Goal: Task Accomplishment & Management: Manage account settings

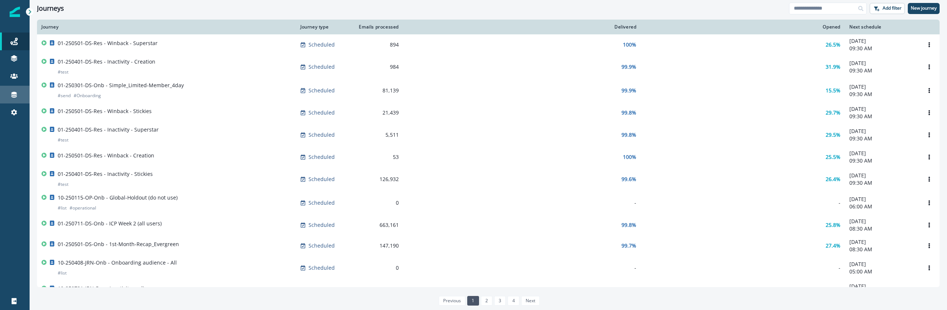
click at [12, 100] on link "Connections" at bounding box center [15, 95] width 30 height 18
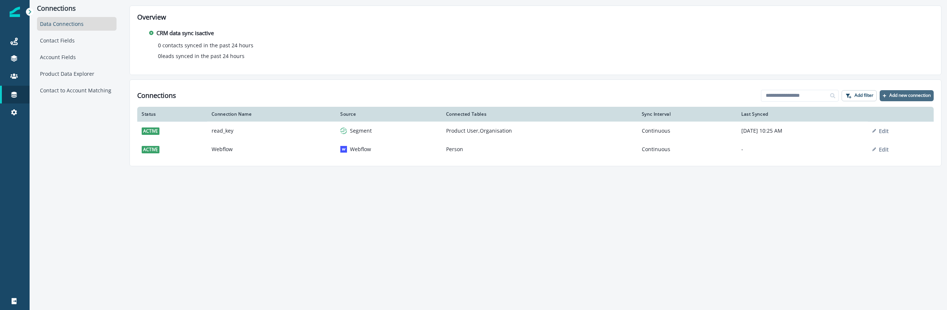
click at [894, 93] on p "Add new connection" at bounding box center [909, 95] width 41 height 5
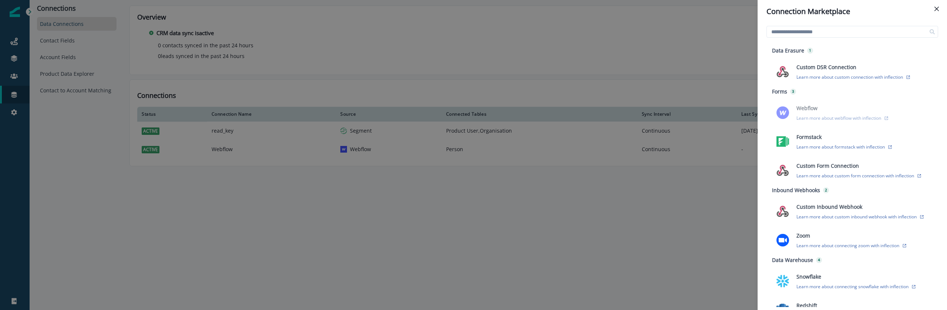
scroll to position [156, 0]
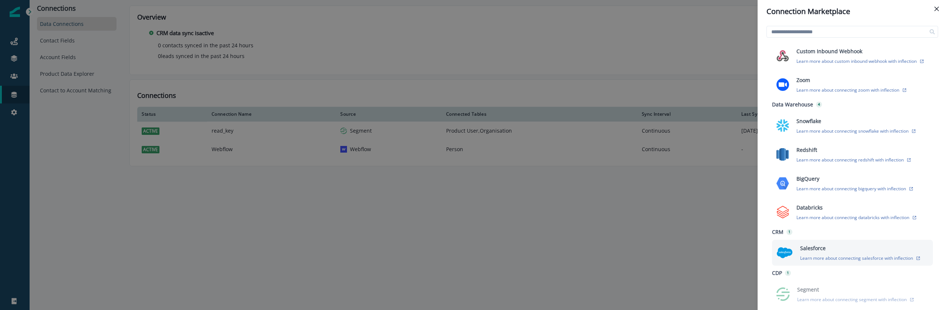
click at [846, 254] on div "Salesforce Learn more about connecting salesforce with inflection" at bounding box center [862, 253] width 133 height 17
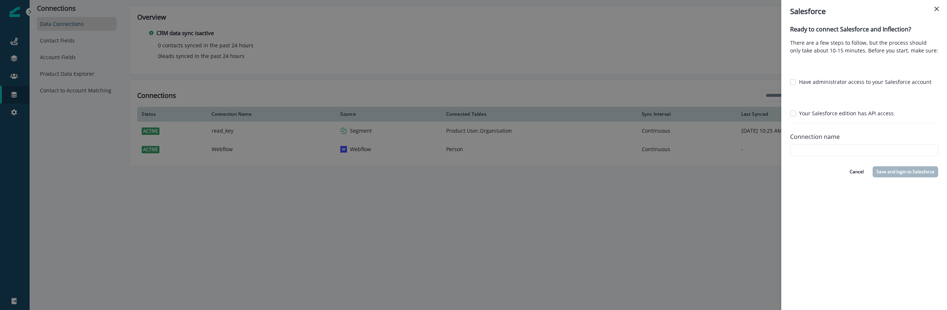
click at [860, 82] on p "Have administrator access to your Salesforce account" at bounding box center [865, 82] width 132 height 8
click at [840, 116] on p "Your Salesforce edition has API access" at bounding box center [846, 113] width 95 height 8
click at [833, 150] on input "Connection name" at bounding box center [864, 150] width 148 height 12
type input "**********"
click at [920, 171] on button "Save and login to Salesforce" at bounding box center [905, 171] width 65 height 11
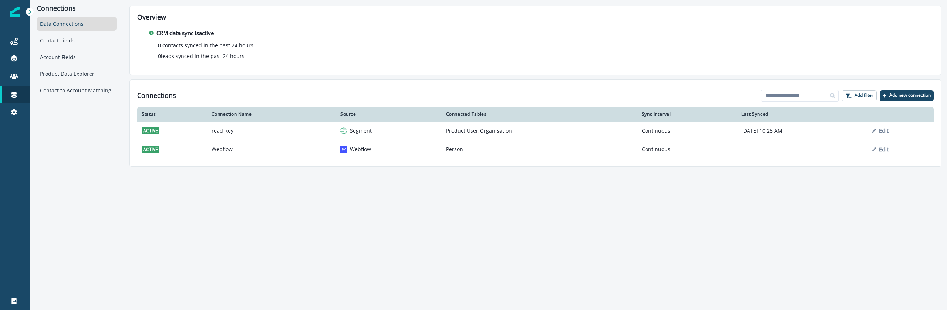
click at [928, 103] on div "Connections Add filter Add new connection" at bounding box center [535, 95] width 796 height 17
click at [927, 98] on p "Add new connection" at bounding box center [909, 95] width 41 height 5
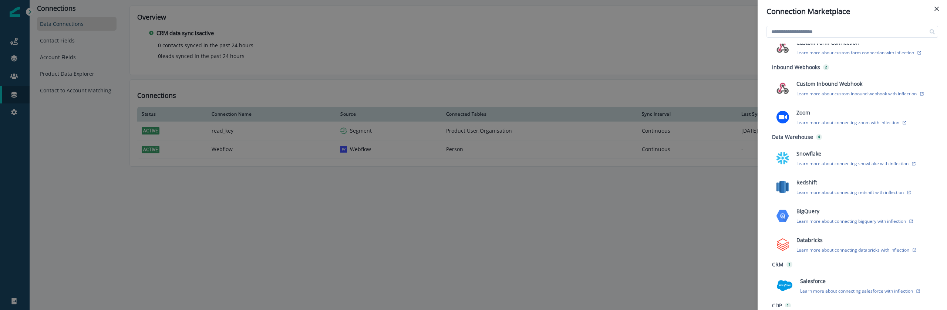
scroll to position [156, 0]
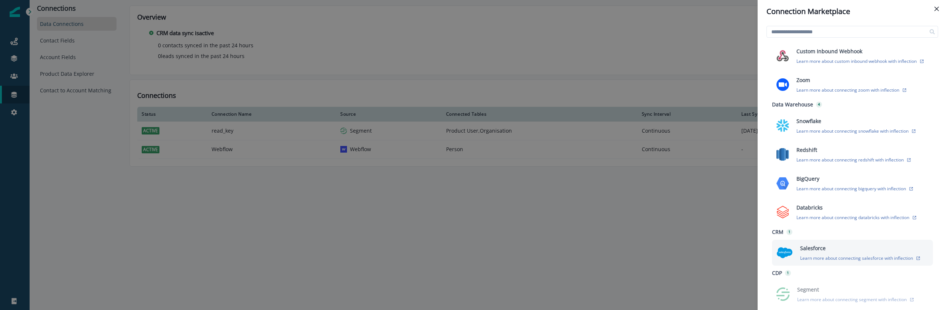
click at [897, 252] on div "Salesforce Learn more about connecting salesforce with inflection" at bounding box center [862, 253] width 133 height 17
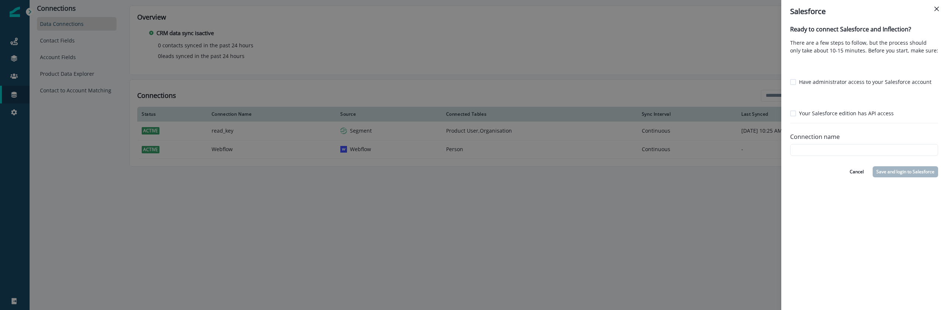
click at [848, 78] on p "Have administrator access to your Salesforce account" at bounding box center [865, 82] width 132 height 8
click at [849, 115] on p "Your Salesforce edition has API access" at bounding box center [846, 113] width 95 height 8
click at [841, 149] on input "Connection name" at bounding box center [864, 150] width 148 height 12
type input "**********"
click at [923, 174] on button "Save and login to Salesforce" at bounding box center [905, 171] width 65 height 11
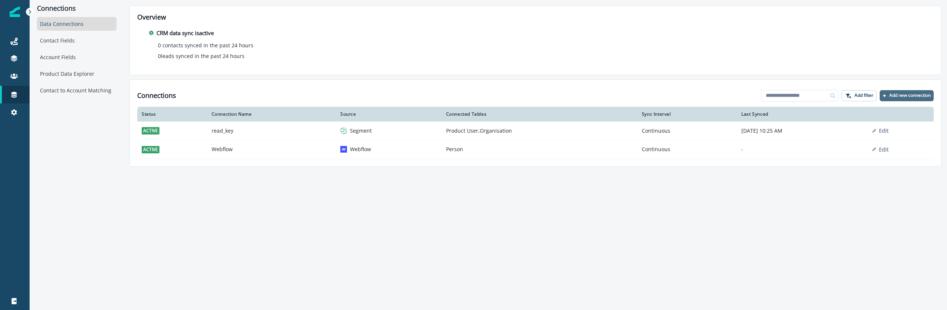
click at [898, 94] on p "Add new connection" at bounding box center [909, 95] width 41 height 5
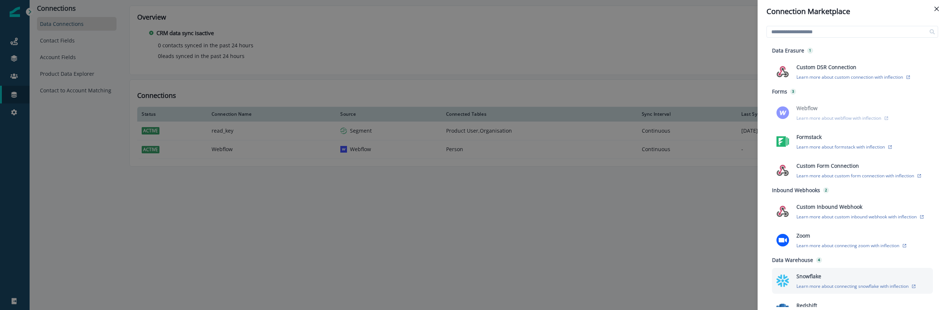
click at [845, 278] on div "Snowflake Learn more about connecting snowflake with inflection" at bounding box center [860, 281] width 136 height 17
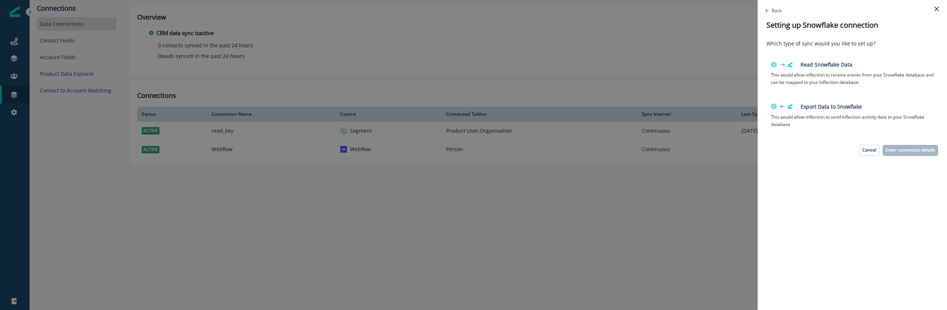
click at [837, 237] on div "Which type of sync would you like to set up? Read Snowflake Data This would all…" at bounding box center [852, 174] width 189 height 274
click at [772, 14] on header "Setting up Snowflake connection" at bounding box center [852, 25] width 189 height 23
click at [773, 12] on p "Back" at bounding box center [777, 10] width 10 height 6
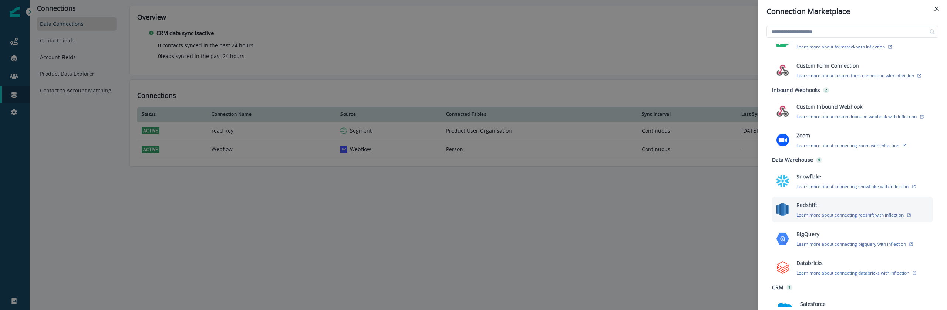
scroll to position [156, 0]
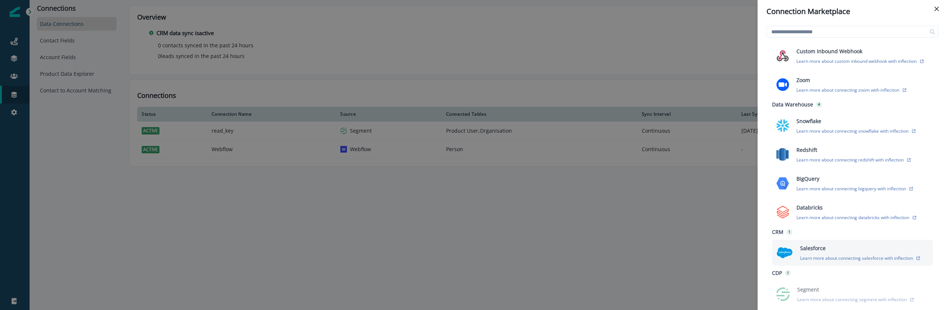
click at [815, 254] on div "Salesforce Learn more about connecting salesforce with inflection" at bounding box center [862, 253] width 133 height 17
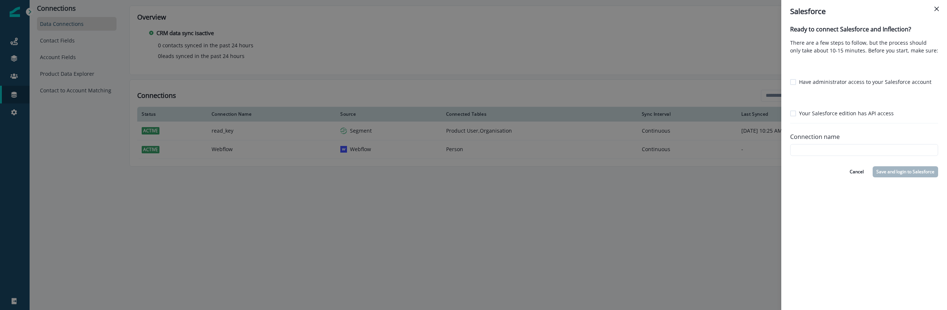
click at [816, 82] on p "Have administrator access to your Salesforce account" at bounding box center [865, 82] width 132 height 8
click at [817, 115] on p "Your Salesforce edition has API access" at bounding box center [846, 113] width 95 height 8
click at [817, 146] on input "Connection name" at bounding box center [864, 150] width 148 height 12
type input "**********"
click at [907, 165] on div "**********" at bounding box center [864, 166] width 166 height 287
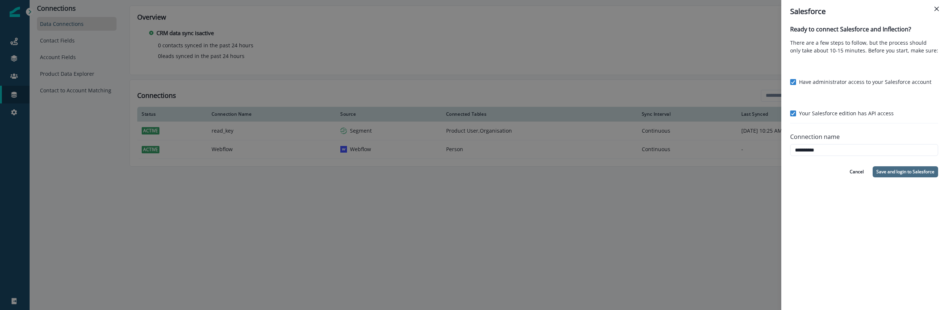
click at [906, 172] on button "Save and login to Salesforce" at bounding box center [905, 171] width 65 height 11
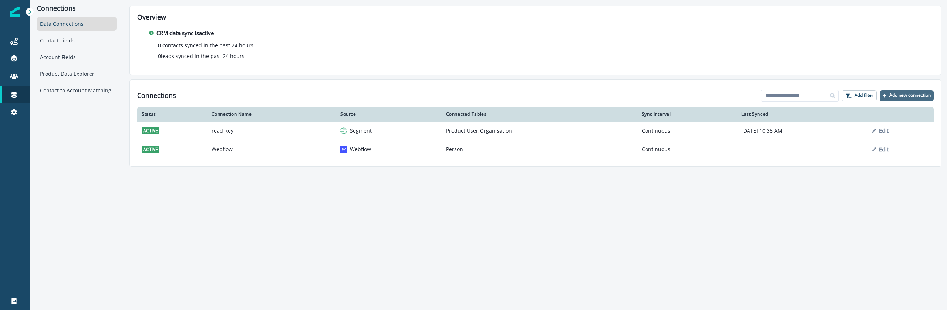
click at [897, 92] on button "Add new connection" at bounding box center [907, 95] width 54 height 11
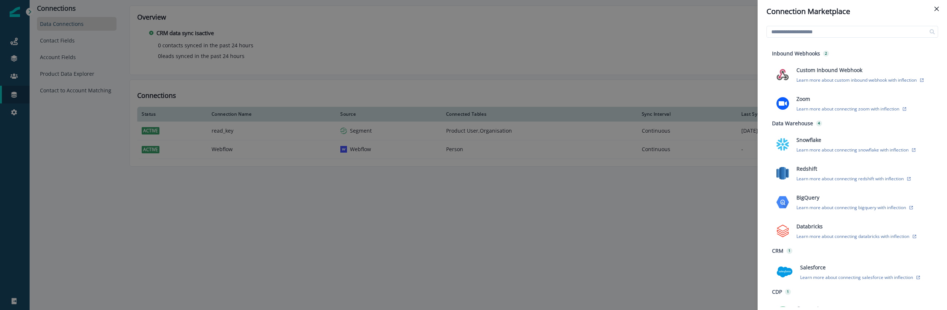
scroll to position [140, 0]
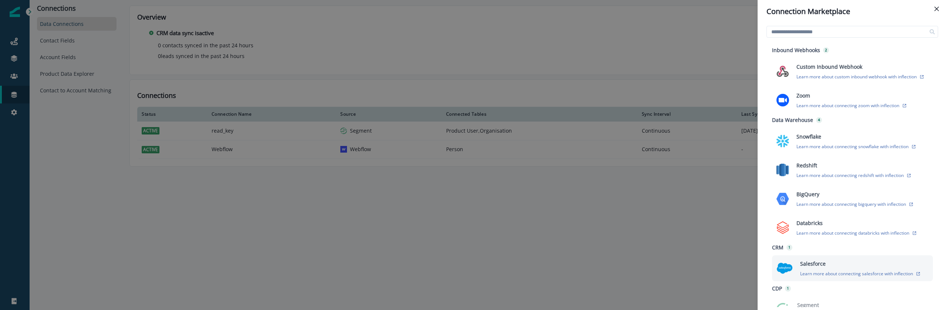
click at [829, 265] on div "Salesforce Learn more about connecting salesforce with inflection" at bounding box center [862, 268] width 133 height 17
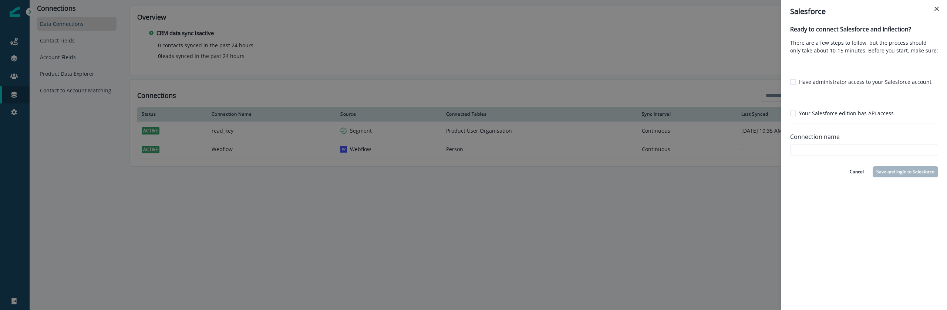
click at [828, 80] on p "Have administrator access to your Salesforce account" at bounding box center [865, 82] width 132 height 8
click at [827, 114] on p "Your Salesforce edition has API access" at bounding box center [846, 113] width 95 height 8
click at [815, 149] on input "Connection name" at bounding box center [864, 150] width 148 height 12
type input "**********"
click at [910, 172] on button "Save and login to Salesforce" at bounding box center [905, 171] width 65 height 11
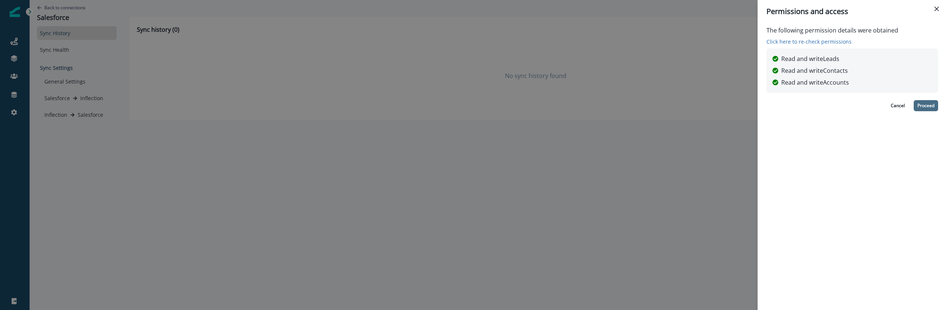
click at [927, 106] on button "Proceed" at bounding box center [926, 105] width 24 height 11
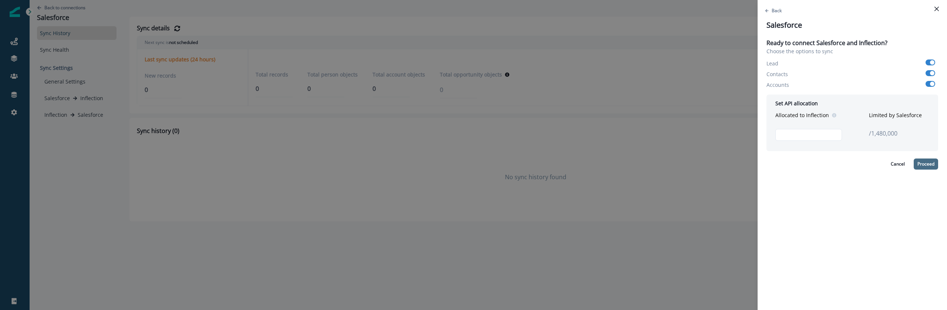
click at [927, 165] on button "Proceed" at bounding box center [926, 164] width 24 height 11
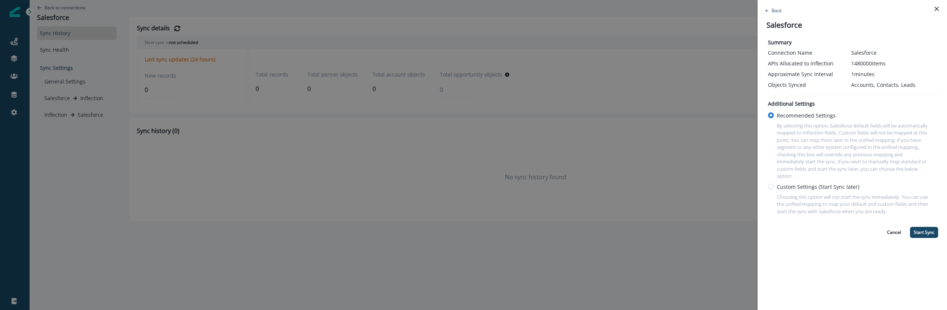
click at [802, 191] on div "Recommended Settings By selecting this option, Salesforce default fields will b…" at bounding box center [853, 164] width 170 height 104
click at [802, 188] on p "Custom Settings (Start Sync later)" at bounding box center [818, 187] width 82 height 8
click at [778, 11] on p "Back" at bounding box center [777, 10] width 10 height 6
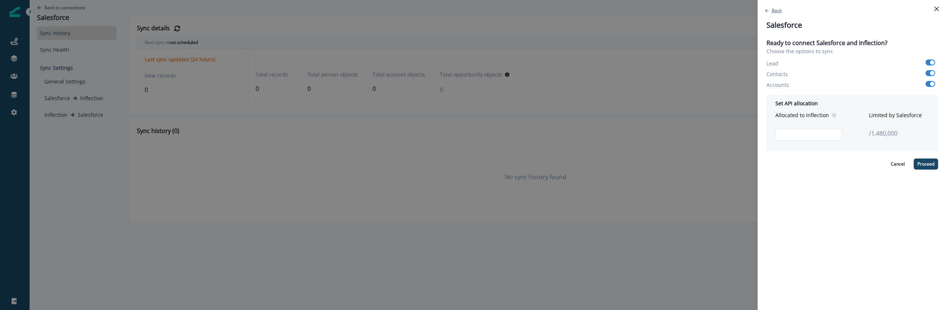
click at [774, 10] on p "Back" at bounding box center [777, 10] width 10 height 6
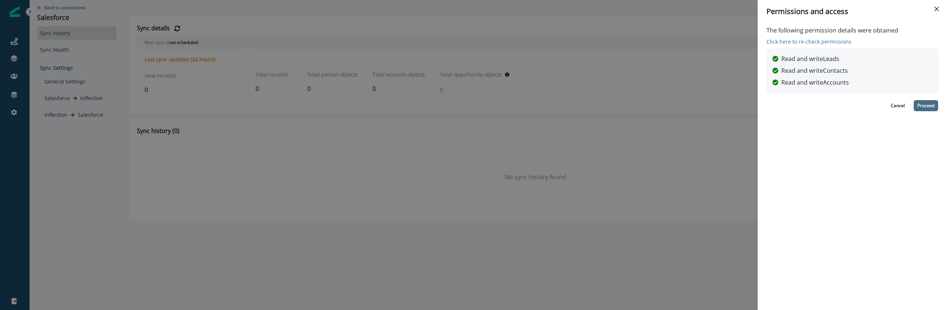
click at [931, 105] on button "Proceed" at bounding box center [926, 105] width 24 height 11
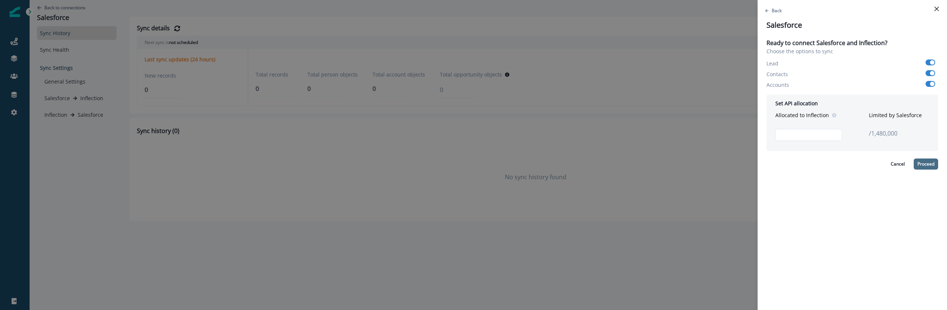
click at [921, 169] on button "Proceed" at bounding box center [926, 164] width 24 height 11
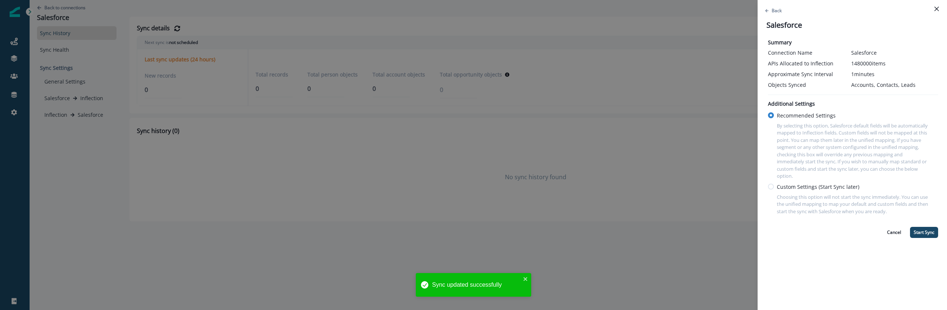
click at [799, 187] on p "Custom Settings (Start Sync later)" at bounding box center [818, 187] width 82 height 8
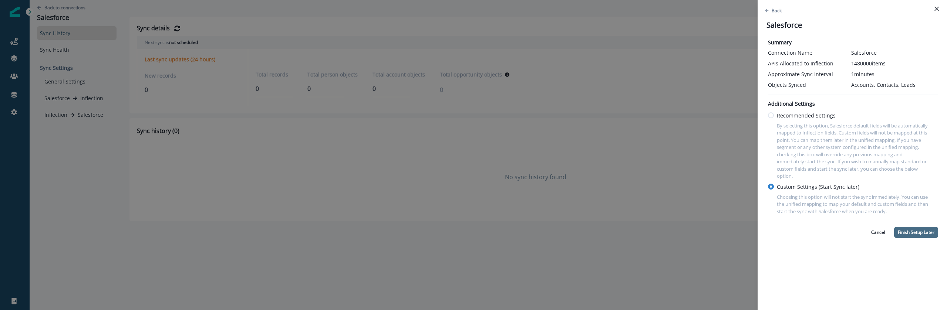
click at [925, 235] on button "Finish Setup Later" at bounding box center [916, 232] width 44 height 11
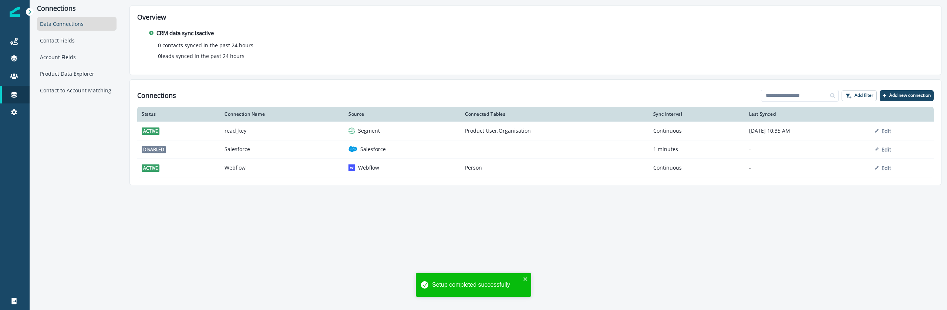
click at [318, 257] on div "Connections Data Connections Contact Fields Account Fields Product Data Explore…" at bounding box center [488, 155] width 917 height 310
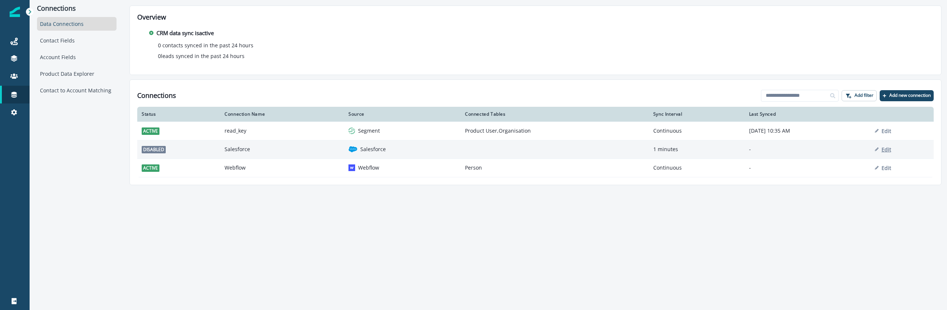
click at [891, 152] on p "Edit" at bounding box center [886, 149] width 10 height 7
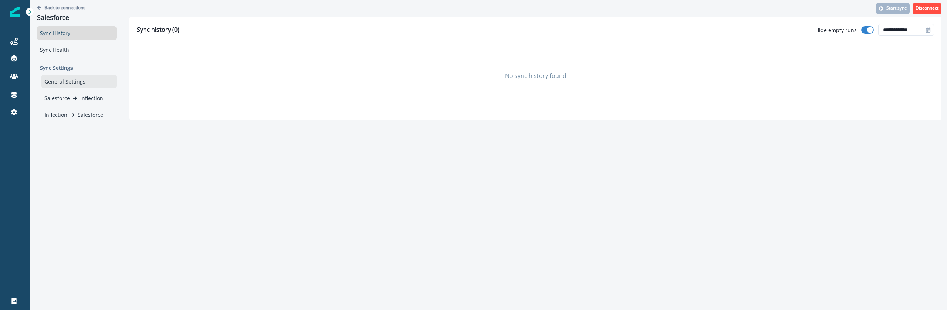
click at [76, 81] on div "General Settings" at bounding box center [78, 82] width 75 height 14
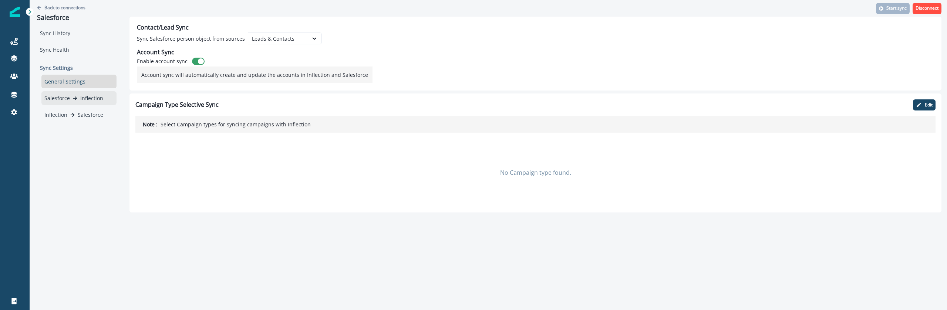
click at [78, 101] on div "Salesforce Inflection" at bounding box center [78, 98] width 69 height 8
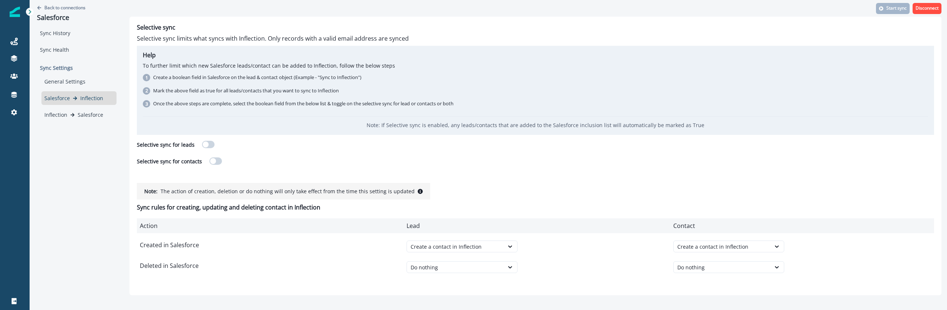
click at [209, 145] on span at bounding box center [208, 144] width 13 height 7
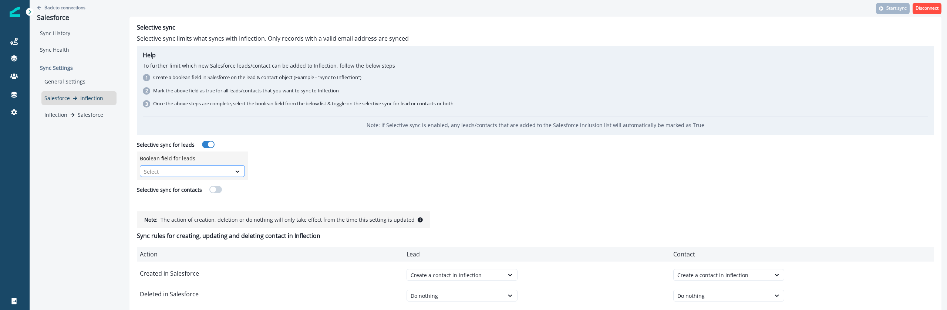
click at [204, 172] on div at bounding box center [186, 171] width 84 height 9
type input "***"
click at [195, 181] on div "Sync to Inflection" at bounding box center [192, 188] width 105 height 17
click at [193, 185] on div "Sync to Inflection" at bounding box center [192, 189] width 105 height 14
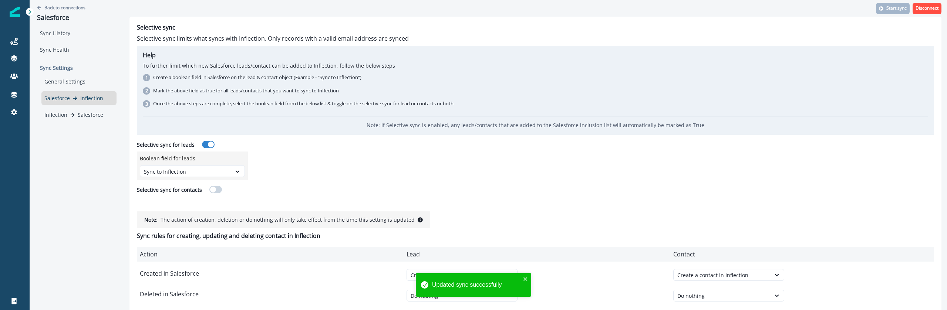
click at [218, 189] on span at bounding box center [215, 189] width 13 height 7
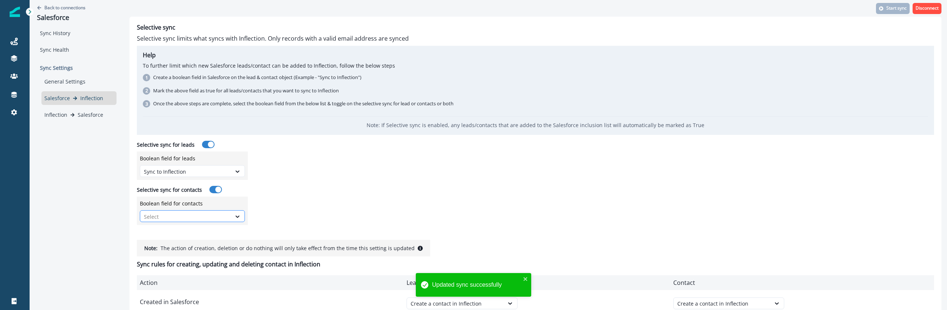
click at [187, 215] on div at bounding box center [186, 216] width 84 height 9
type input "***"
click at [172, 233] on div "Sync to Inflection" at bounding box center [192, 234] width 105 height 14
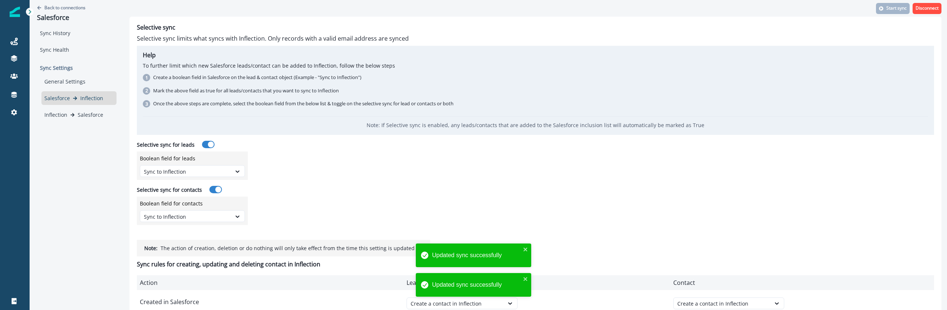
click at [341, 187] on div "Selective sync Selective sync limits what syncs with Inflection. Only records w…" at bounding box center [535, 124] width 797 height 201
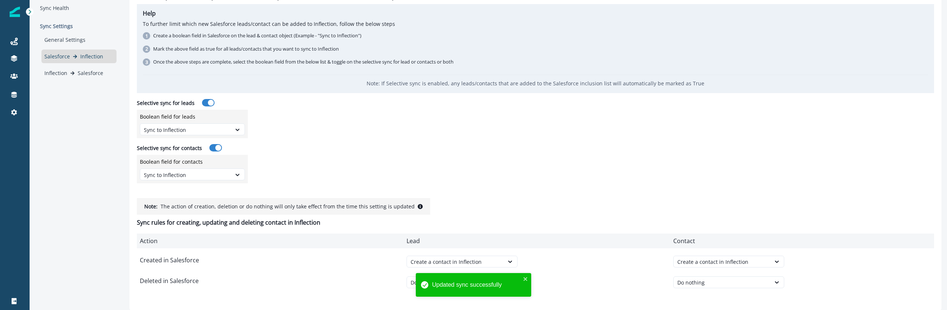
scroll to position [42, 0]
click at [478, 282] on div "Do nothing" at bounding box center [456, 283] width 90 height 8
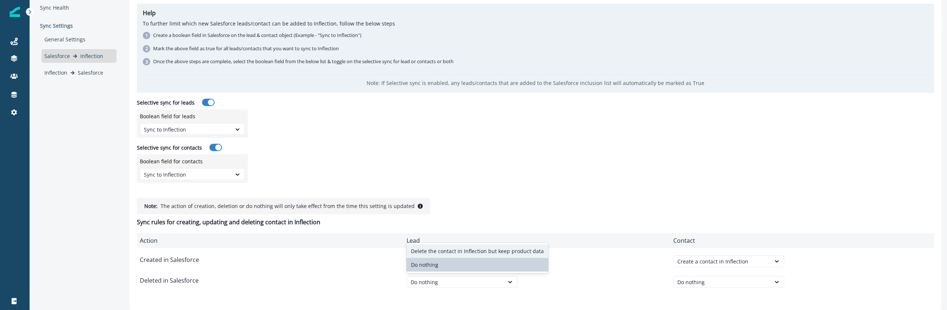
click at [511, 252] on div "Delete the contact in Inflection but keep product data" at bounding box center [478, 252] width 142 height 14
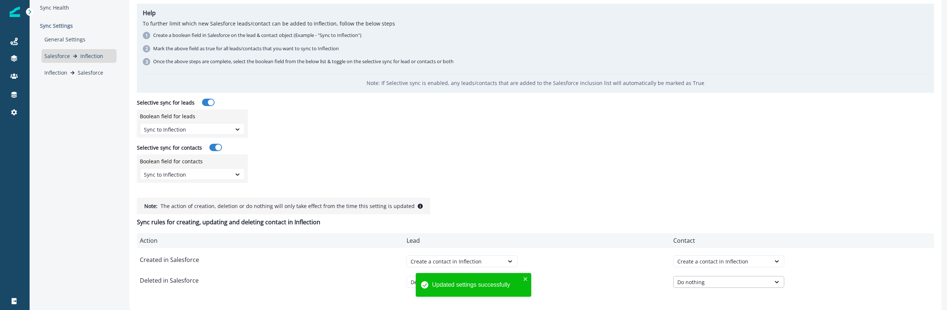
click at [698, 287] on div "Do nothing" at bounding box center [728, 282] width 111 height 12
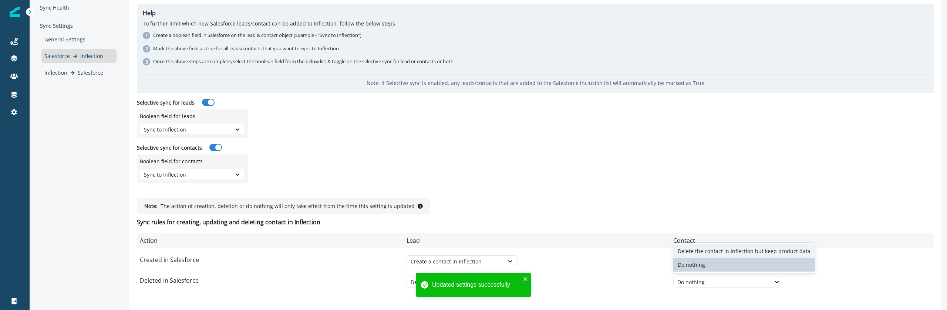
click at [748, 246] on div "Delete the contact in Inflection but keep product data" at bounding box center [744, 252] width 142 height 14
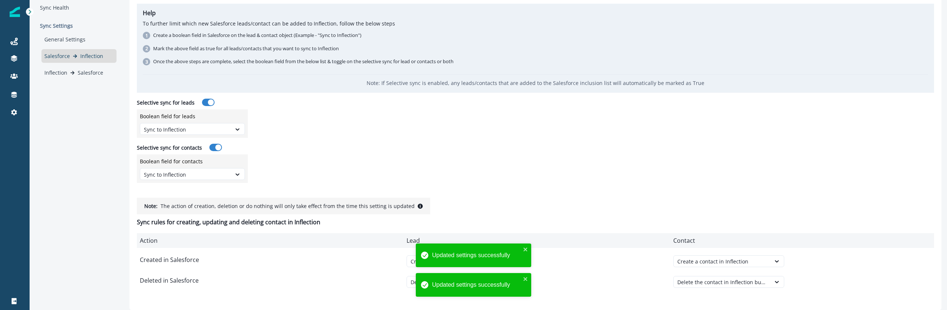
click at [620, 282] on div "Delete the contact in Inflection but keep product data" at bounding box center [536, 288] width 258 height 24
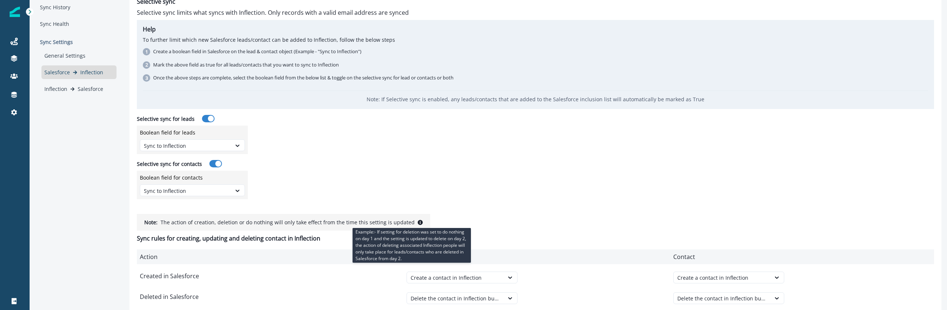
scroll to position [0, 0]
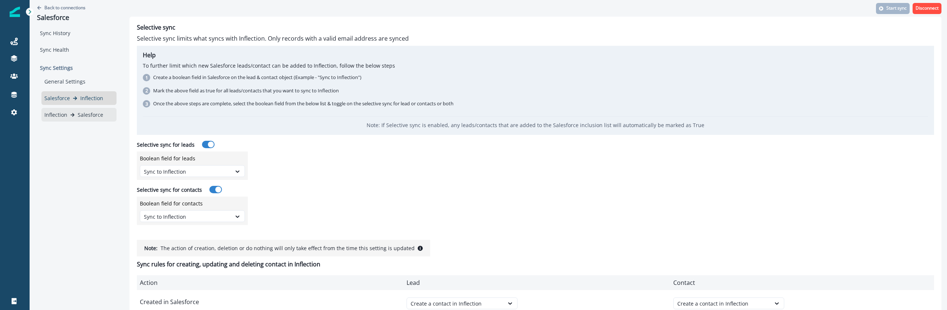
click at [71, 109] on div "Inflection Salesforce" at bounding box center [78, 115] width 75 height 14
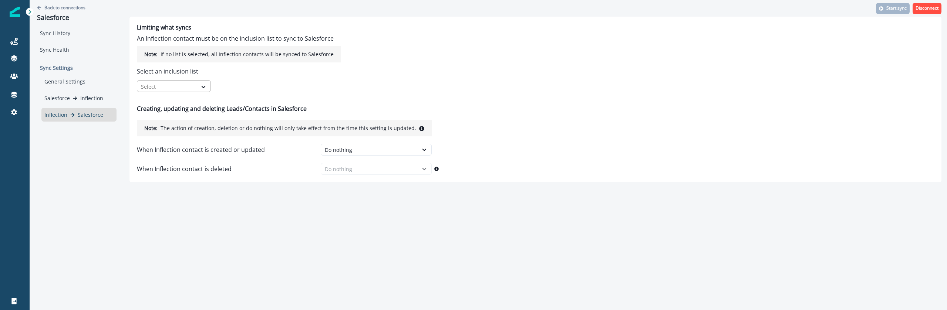
click at [170, 87] on div at bounding box center [167, 86] width 53 height 9
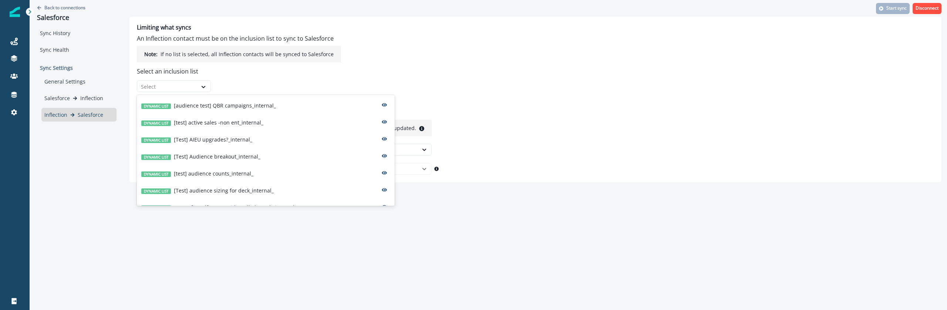
click at [112, 212] on div "Back to connections Salesforce Sync History Sync Health Sync Settings General S…" at bounding box center [488, 155] width 917 height 310
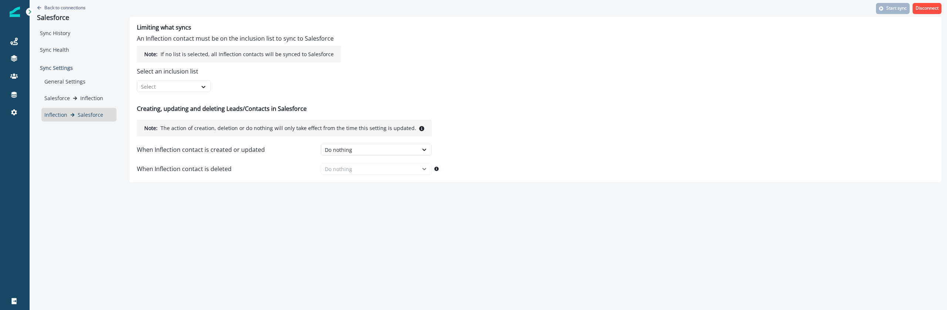
click at [195, 225] on div "Back to connections Salesforce Sync History Sync Health Sync Settings General S…" at bounding box center [488, 155] width 917 height 310
click at [92, 92] on div "Salesforce Inflection" at bounding box center [78, 98] width 75 height 14
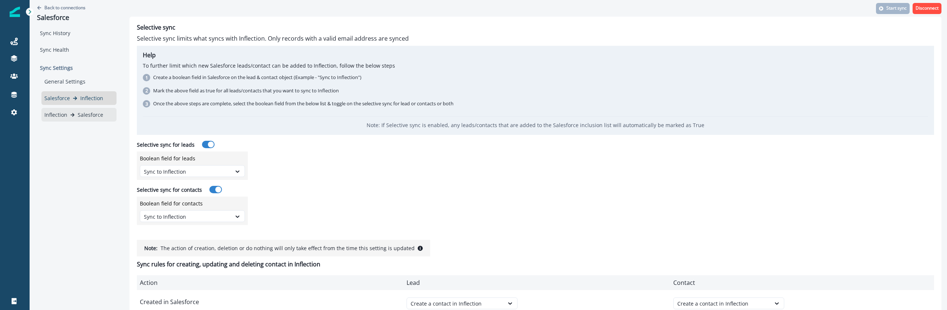
click at [92, 109] on div "Inflection Salesforce" at bounding box center [78, 115] width 75 height 14
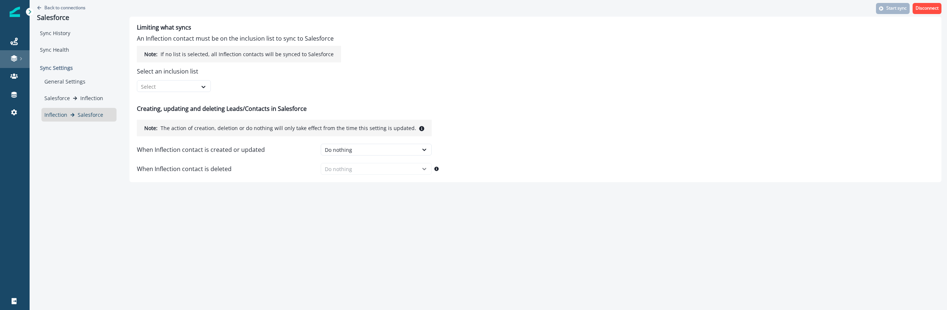
click at [18, 57] on div at bounding box center [15, 58] width 24 height 7
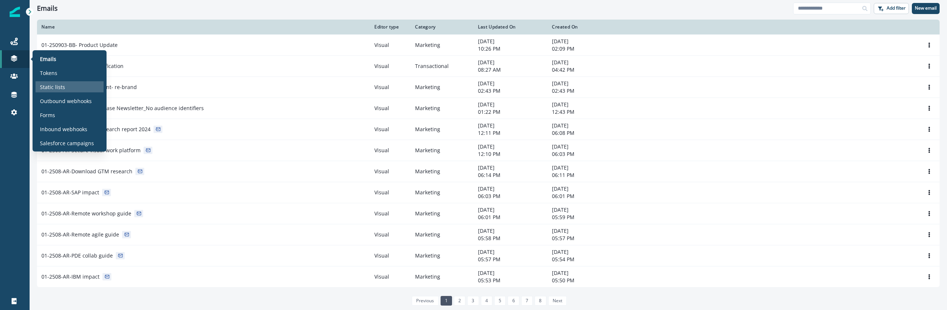
click at [54, 85] on p "Static lists" at bounding box center [52, 87] width 25 height 8
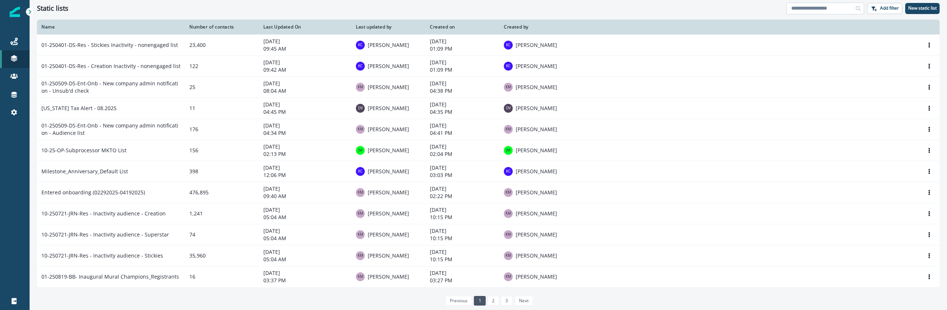
click at [819, 11] on input at bounding box center [825, 9] width 78 height 12
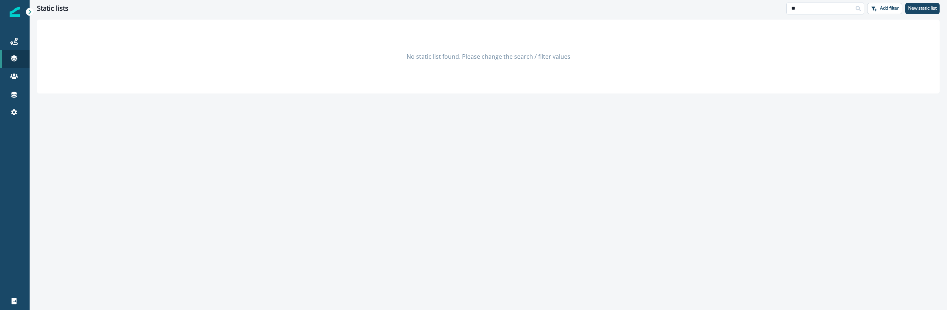
type input "*"
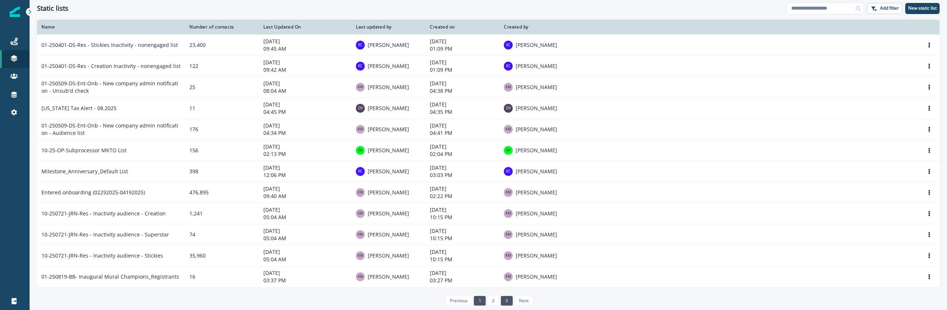
click at [506, 305] on link "3" at bounding box center [506, 301] width 11 height 10
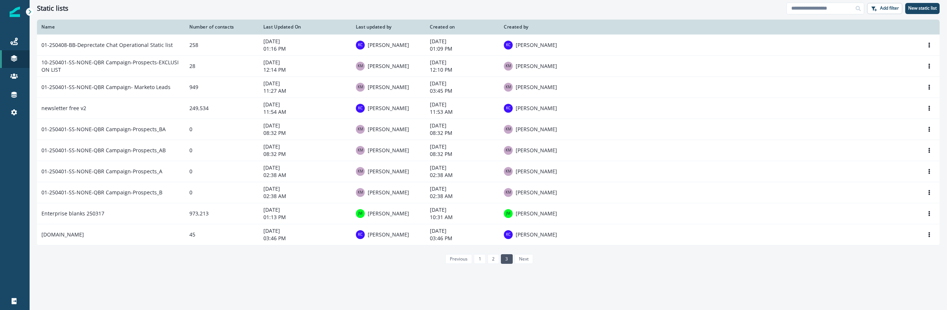
click at [525, 261] on li "next" at bounding box center [523, 259] width 20 height 10
click at [921, 4] on button "New static list" at bounding box center [922, 8] width 34 height 11
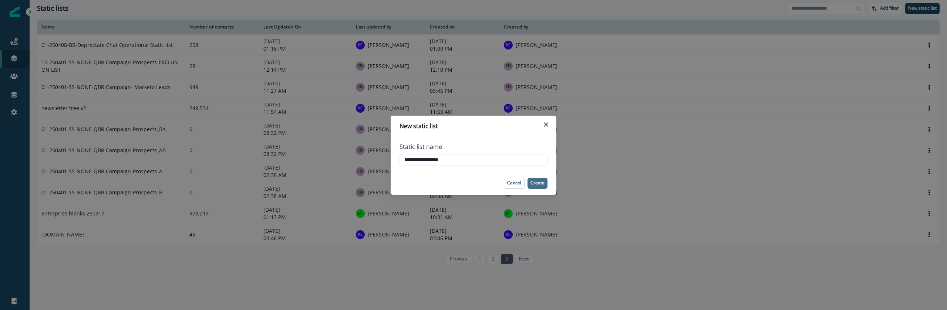
type input "**********"
click at [541, 181] on p "Create" at bounding box center [537, 183] width 14 height 5
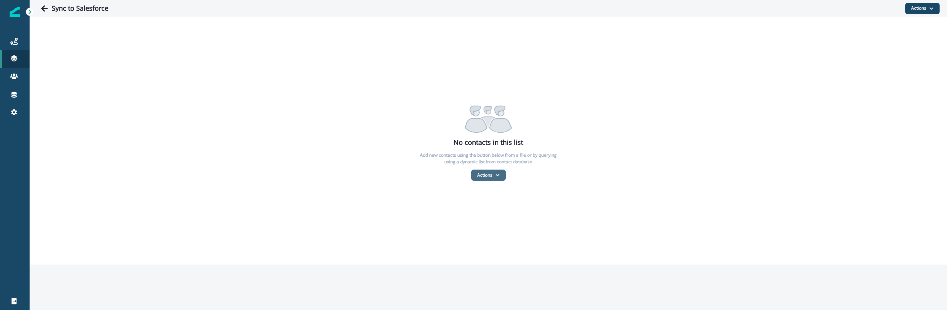
click at [479, 176] on button "Actions" at bounding box center [488, 175] width 34 height 11
click at [318, 231] on div "No contacts in this list Add new contacts using the button below from a file or…" at bounding box center [488, 141] width 917 height 248
click at [487, 176] on button "Actions" at bounding box center [488, 175] width 34 height 11
click at [336, 225] on div "No contacts in this list Add new contacts using the button below from a file or…" at bounding box center [488, 141] width 917 height 248
click at [924, 8] on button "Actions" at bounding box center [922, 8] width 34 height 11
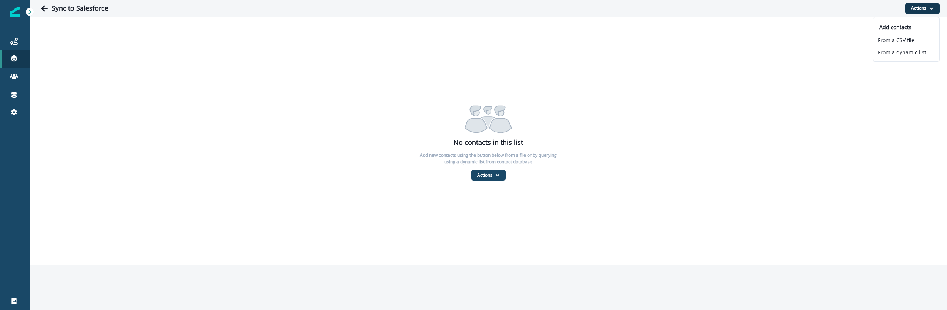
click at [299, 138] on div "No contacts in this list Add new contacts using the button below from a file or…" at bounding box center [488, 141] width 917 height 80
click at [490, 176] on button "Actions" at bounding box center [488, 175] width 34 height 11
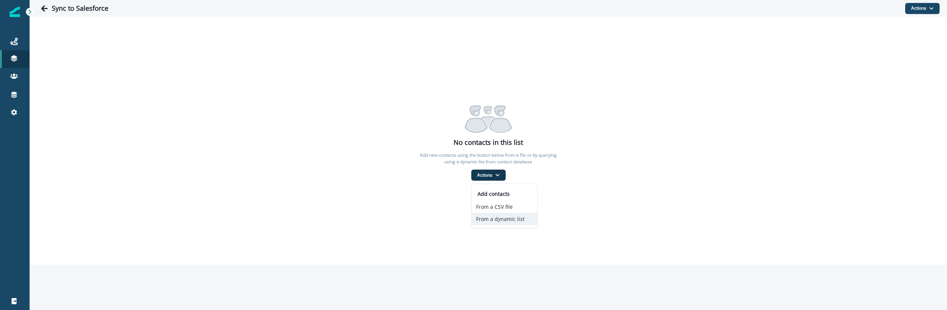
click at [510, 219] on button "From a dynamic list" at bounding box center [505, 219] width 66 height 12
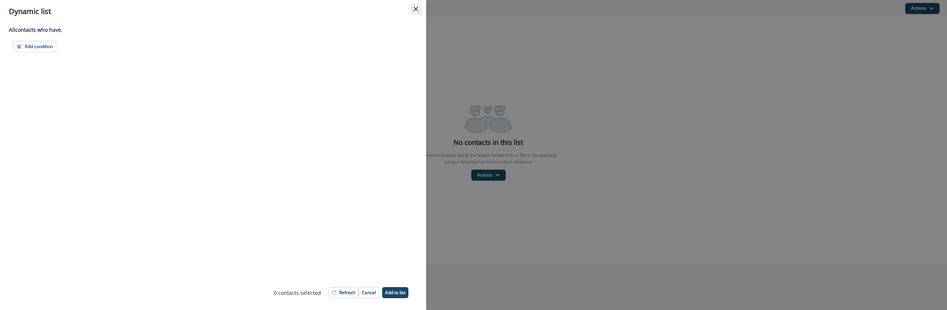
click at [417, 10] on icon "Close" at bounding box center [416, 9] width 4 height 4
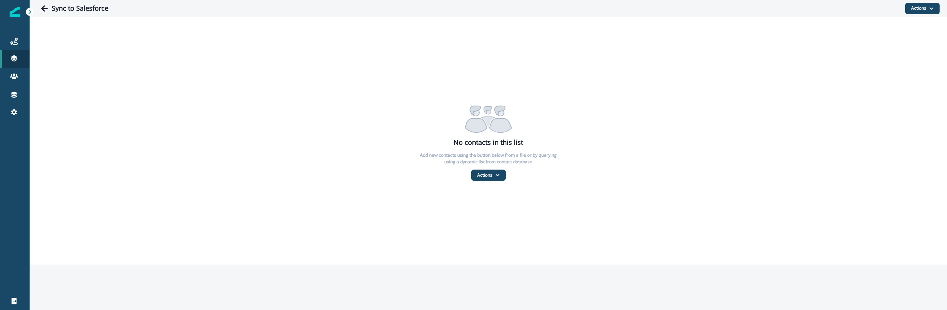
click at [213, 169] on div "No contacts in this list Add new contacts using the button below from a file or…" at bounding box center [488, 141] width 917 height 80
click at [12, 97] on icon at bounding box center [14, 95] width 6 height 6
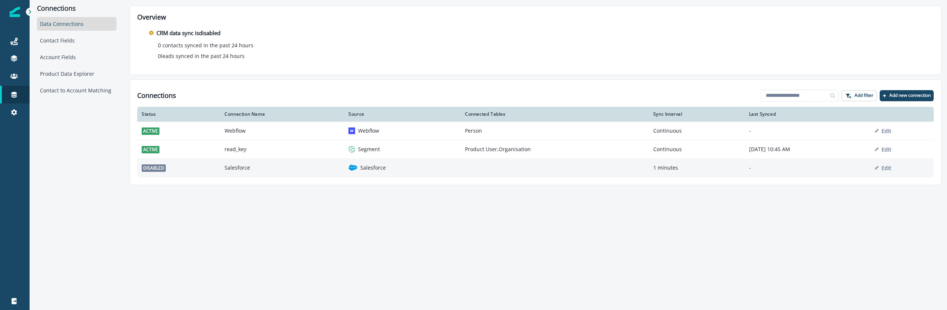
click at [344, 176] on td "Salesforce" at bounding box center [402, 168] width 117 height 18
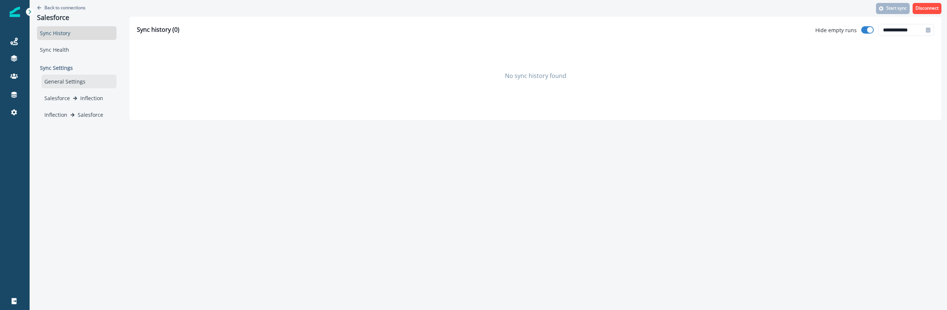
click at [80, 84] on div "General Settings" at bounding box center [78, 82] width 75 height 14
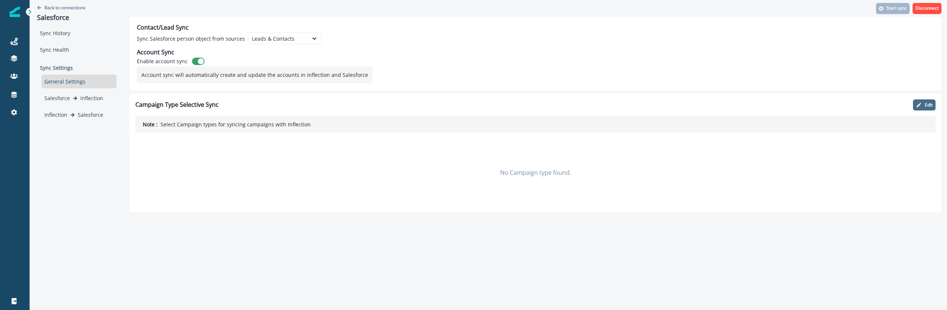
click at [927, 102] on p "Edit" at bounding box center [929, 104] width 8 height 5
click at [311, 171] on div "No Campaign type found." at bounding box center [535, 173] width 800 height 74
click at [290, 126] on p "Select Campaign types for syncing campaigns with Inflection" at bounding box center [236, 125] width 150 height 8
drag, startPoint x: 280, startPoint y: 125, endPoint x: 398, endPoint y: 132, distance: 117.8
click at [398, 132] on div "Note : Select Campaign types for syncing campaigns with Inflection" at bounding box center [535, 124] width 800 height 17
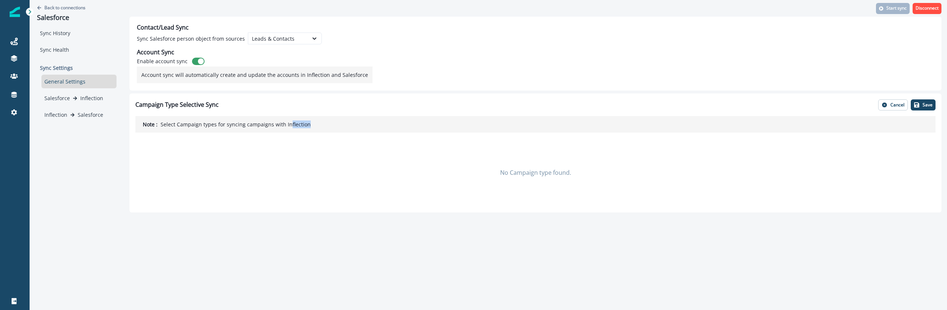
click at [398, 131] on div "Note : Select Campaign types for syncing campaigns with Inflection" at bounding box center [535, 124] width 800 height 17
click at [927, 104] on p "Save" at bounding box center [928, 104] width 10 height 5
click at [310, 165] on div "No Campaign type found." at bounding box center [535, 173] width 800 height 74
click at [292, 35] on div "Leads & Contacts" at bounding box center [278, 39] width 53 height 8
click at [293, 34] on div "Leads & Contacts" at bounding box center [278, 38] width 60 height 9
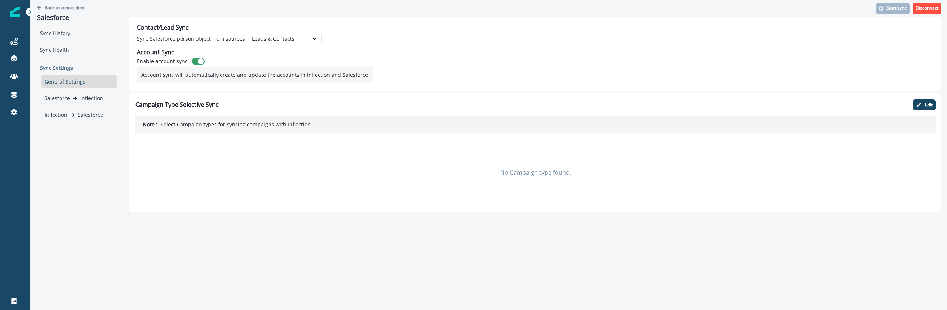
click at [251, 198] on div "No Campaign type found." at bounding box center [535, 173] width 800 height 74
click at [75, 101] on div "Salesforce Inflection" at bounding box center [78, 98] width 69 height 8
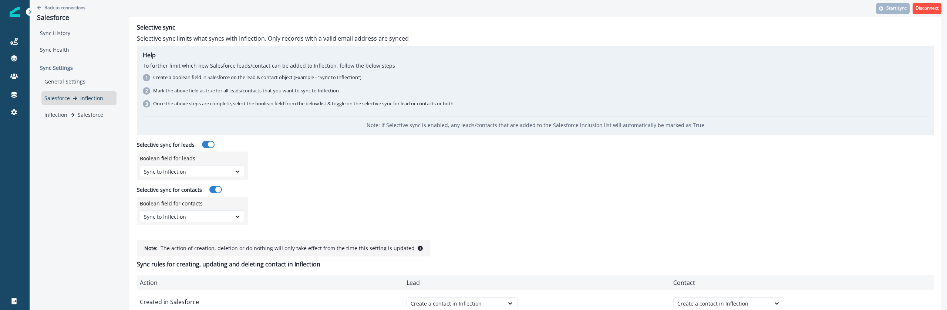
scroll to position [42, 0]
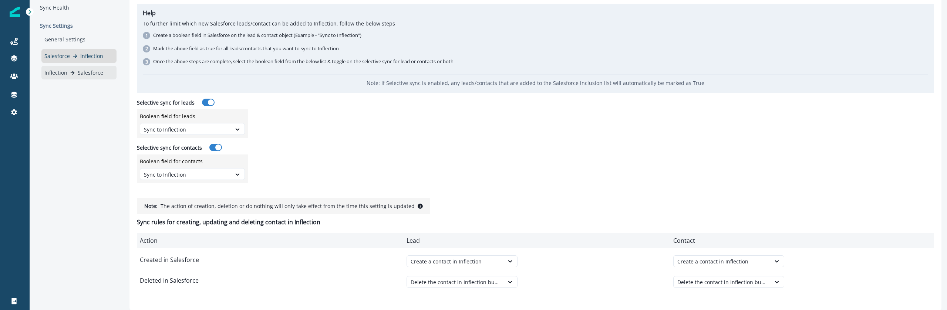
click at [61, 77] on div "Inflection Salesforce" at bounding box center [78, 73] width 75 height 14
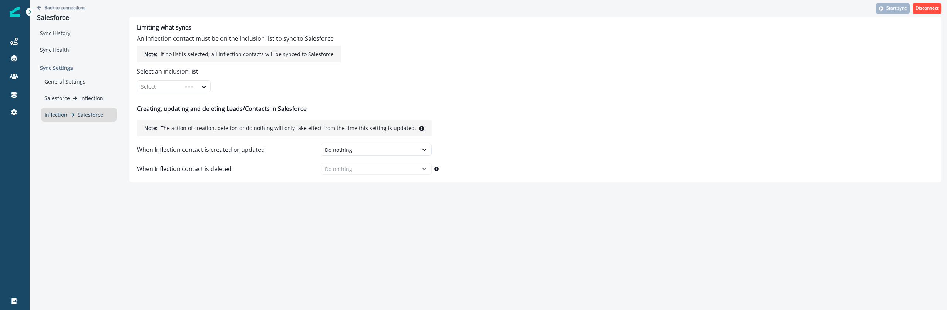
scroll to position [0, 0]
click at [201, 85] on icon at bounding box center [203, 86] width 7 height 7
type input "*"
type input "****"
click at [202, 105] on p "Sync to Salesforce" at bounding box center [196, 106] width 45 height 8
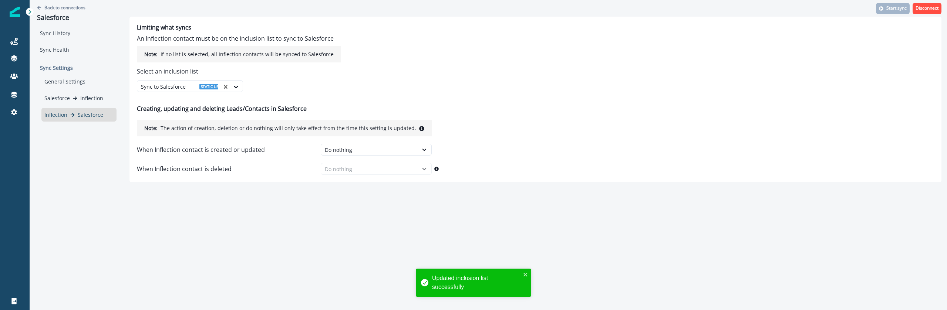
click at [283, 82] on div "Limiting what syncs An Inflection contact must be on the inclusion list to sync…" at bounding box center [239, 58] width 204 height 68
click at [275, 270] on div "Back to connections Salesforce Sync History Sync Health Sync Settings General S…" at bounding box center [488, 155] width 917 height 310
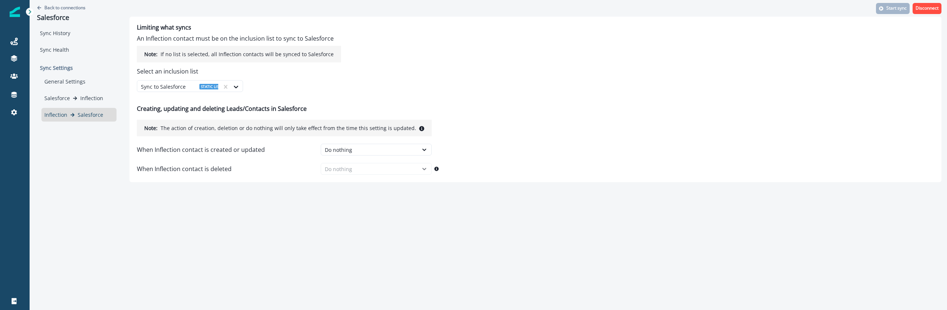
click at [299, 212] on div "Back to connections Salesforce Sync History Sync Health Sync Settings General S…" at bounding box center [488, 155] width 917 height 310
click at [267, 223] on div "Back to connections Salesforce Sync History Sync Health Sync Settings General S…" at bounding box center [488, 155] width 917 height 310
click at [61, 91] on div "Salesforce Inflection" at bounding box center [78, 98] width 75 height 14
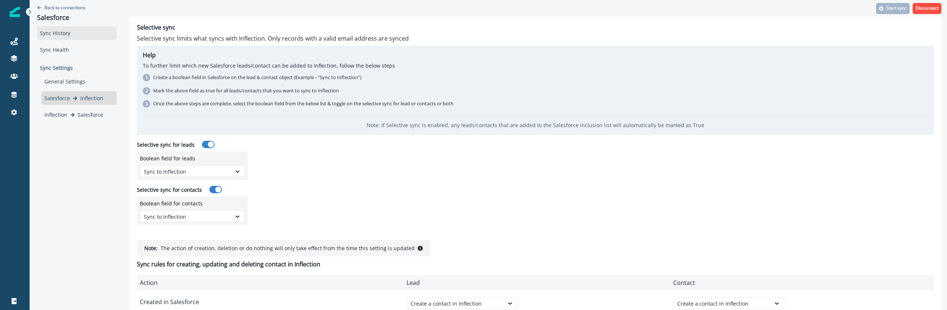
click at [60, 37] on div "Sync History" at bounding box center [77, 33] width 80 height 14
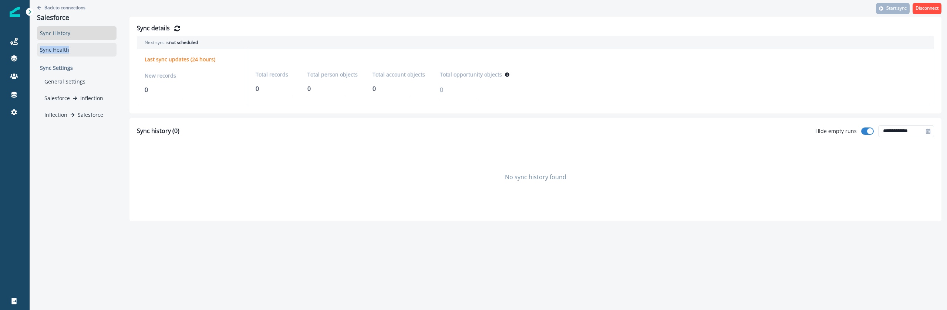
click at [103, 46] on div "Sync Health" at bounding box center [77, 50] width 80 height 14
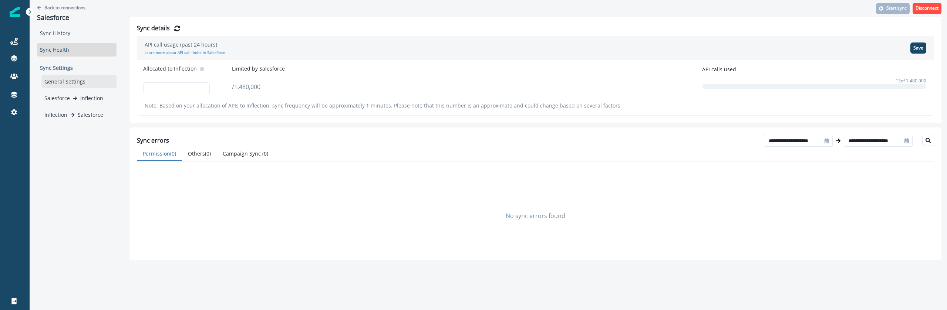
click at [100, 75] on div "General Settings" at bounding box center [78, 82] width 75 height 14
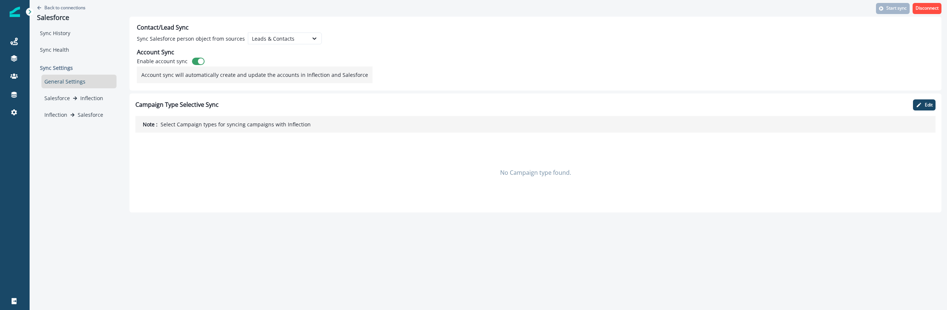
click at [97, 91] on div "General Settings Salesforce Inflection Inflection Salesforce" at bounding box center [78, 98] width 75 height 47
click at [97, 102] on div "Salesforce Inflection" at bounding box center [78, 98] width 75 height 14
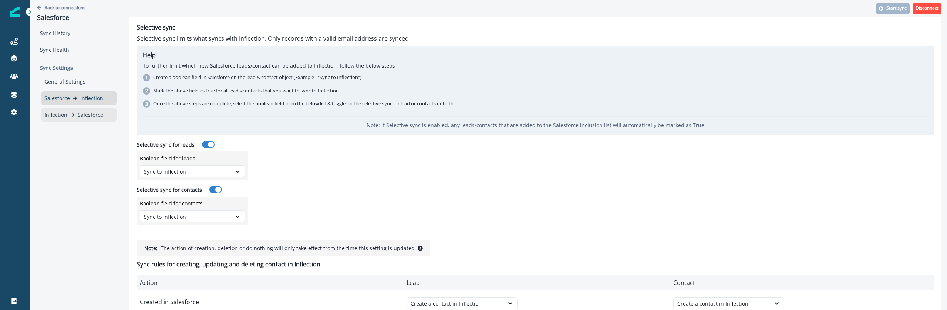
click at [85, 117] on p "Salesforce" at bounding box center [91, 115] width 26 height 8
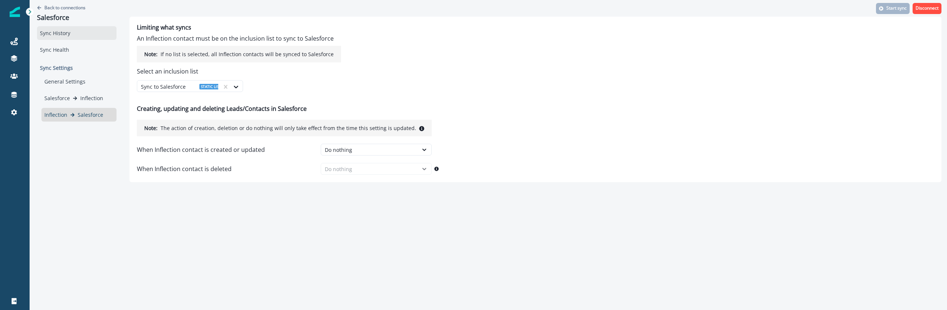
click at [62, 31] on div "Sync History" at bounding box center [77, 33] width 80 height 14
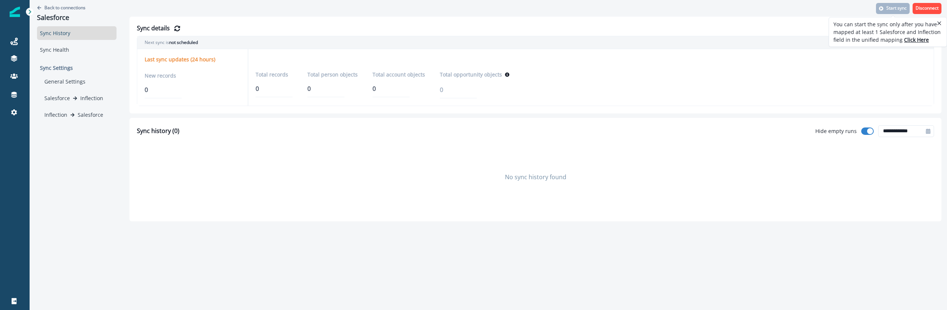
click at [910, 40] on span "Click Here" at bounding box center [916, 39] width 25 height 7
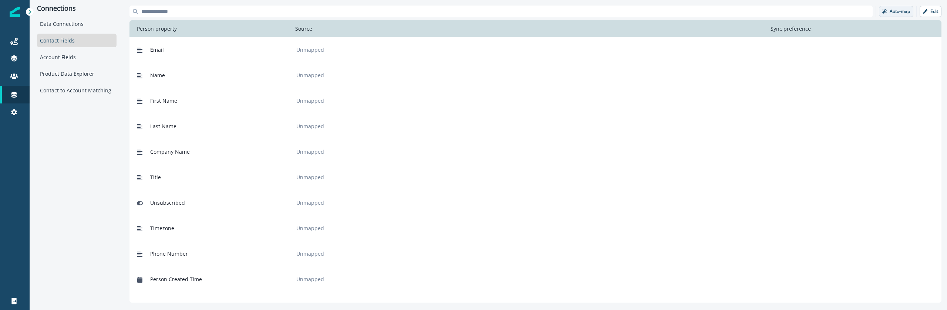
click at [898, 10] on p "Auto-map" at bounding box center [900, 11] width 20 height 5
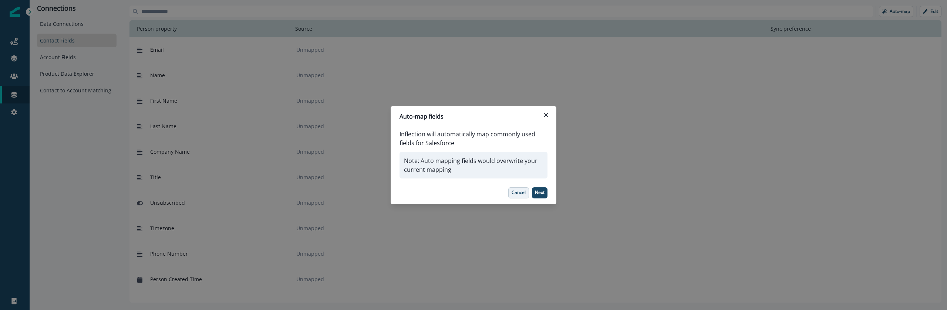
click at [527, 193] on button "Cancel" at bounding box center [518, 193] width 21 height 11
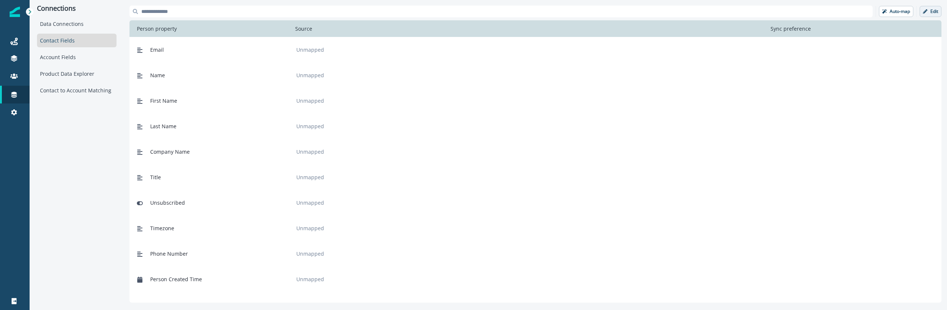
click at [933, 13] on p "Edit" at bounding box center [934, 11] width 8 height 5
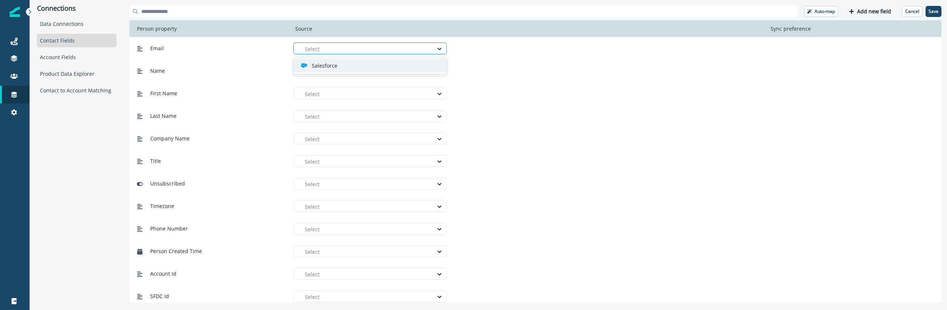
click at [331, 48] on div at bounding box center [367, 48] width 125 height 9
click at [570, 94] on div "First Name Select" at bounding box center [529, 94] width 791 height 14
click at [821, 19] on div "Auto-map Add new field Cancel Save Person property Source Sync preference Email…" at bounding box center [535, 154] width 812 height 297
click at [825, 11] on p "Auto-map" at bounding box center [825, 11] width 20 height 5
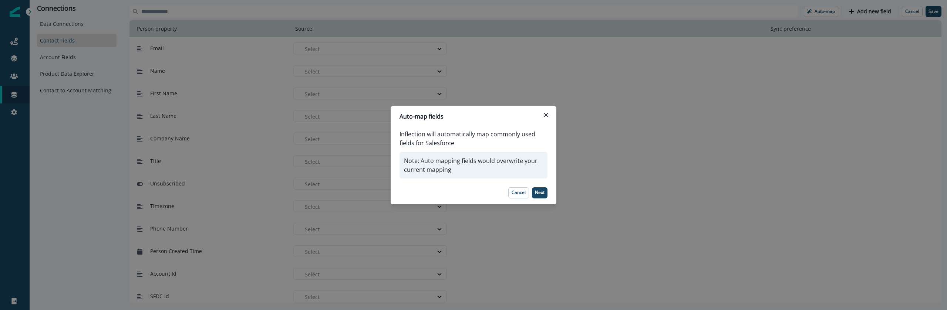
click at [508, 195] on div "Cancel Next" at bounding box center [474, 193] width 148 height 11
click at [516, 196] on button "Cancel" at bounding box center [518, 193] width 21 height 11
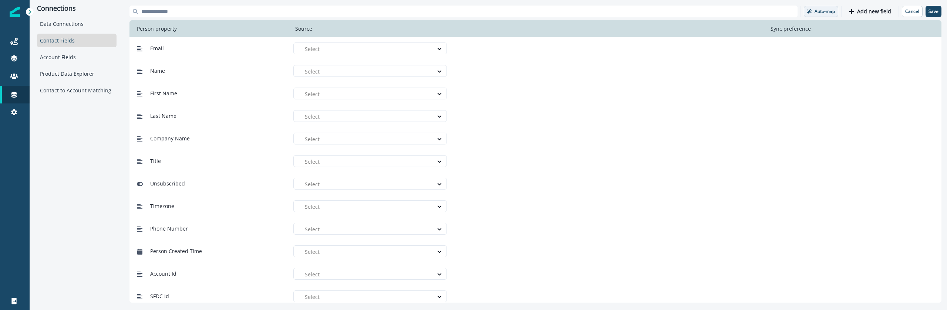
click at [816, 11] on button "Auto-map" at bounding box center [821, 11] width 34 height 11
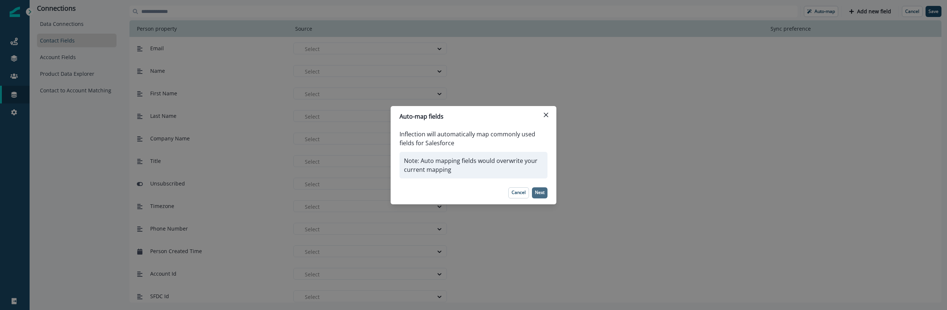
click at [540, 193] on p "Next" at bounding box center [540, 192] width 10 height 5
